Goal: Register for event/course

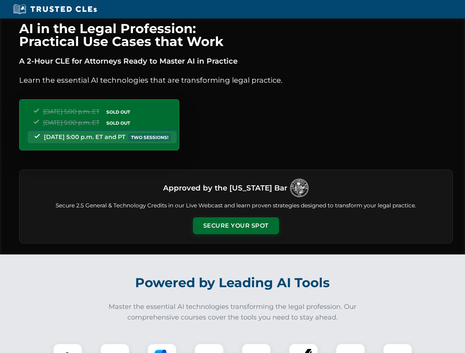
click at [235, 226] on button "Secure Your Spot" at bounding box center [236, 225] width 86 height 17
click at [68, 348] on img at bounding box center [67, 358] width 21 height 21
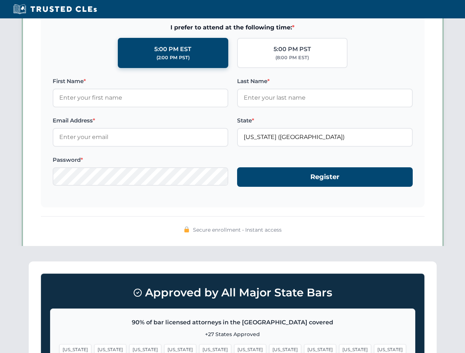
click at [269, 348] on span "[US_STATE]" at bounding box center [285, 349] width 32 height 11
click at [339, 348] on span "[US_STATE]" at bounding box center [355, 349] width 32 height 11
